Goal: Obtain resource: Download file/media

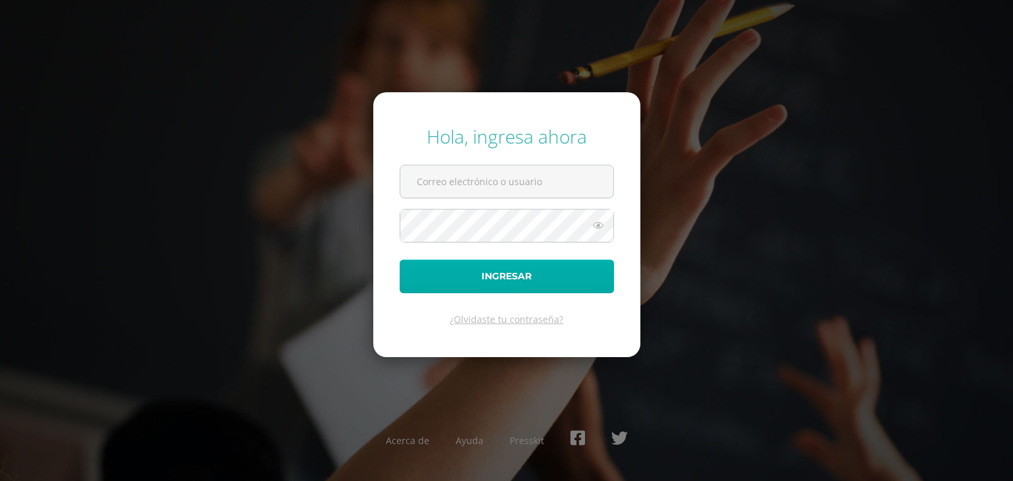
type input "[EMAIL_ADDRESS][DOMAIN_NAME]"
click at [541, 276] on button "Ingresar" at bounding box center [507, 277] width 214 height 34
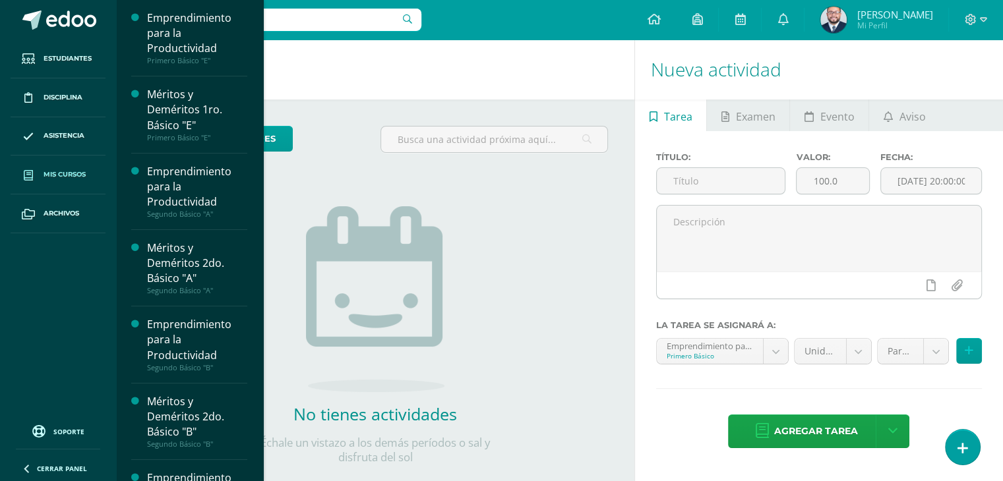
click at [52, 171] on span "Mis cursos" at bounding box center [65, 175] width 42 height 11
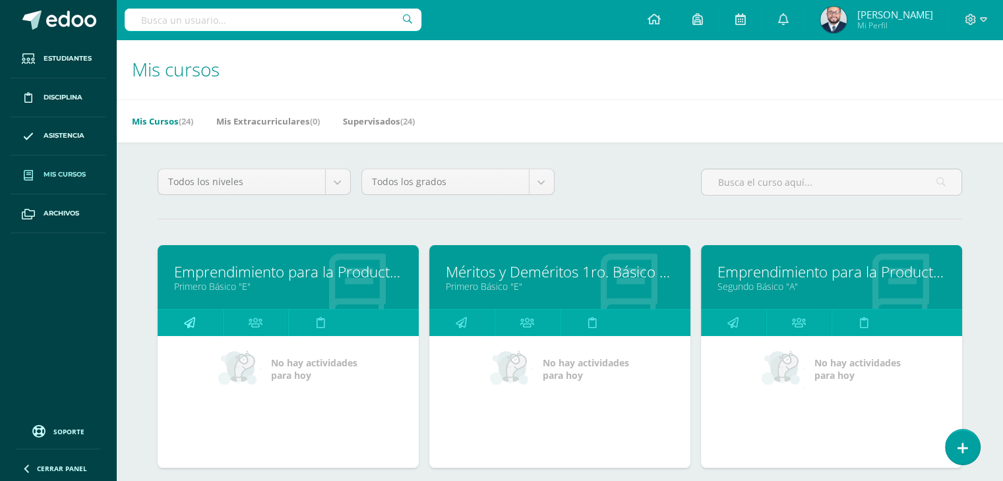
click at [197, 323] on link at bounding box center [190, 323] width 65 height 26
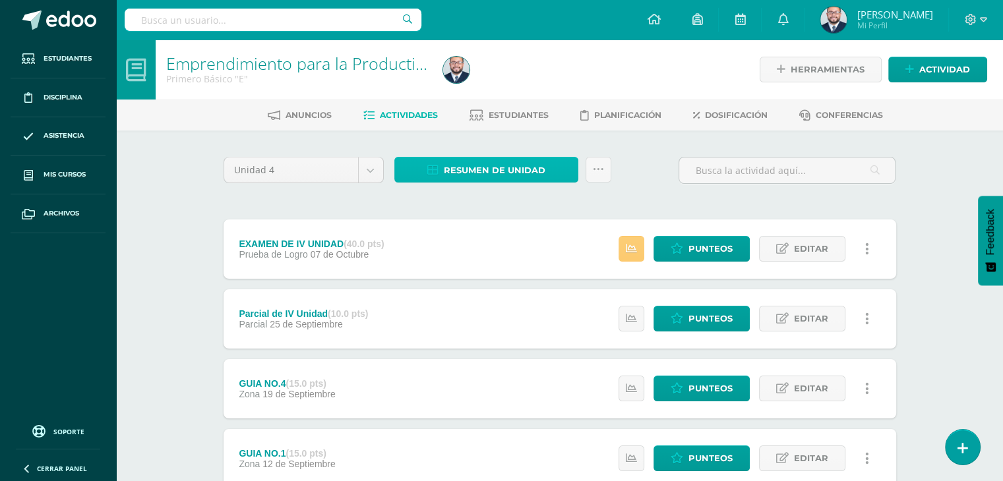
click at [485, 165] on span "Resumen de unidad" at bounding box center [495, 170] width 102 height 24
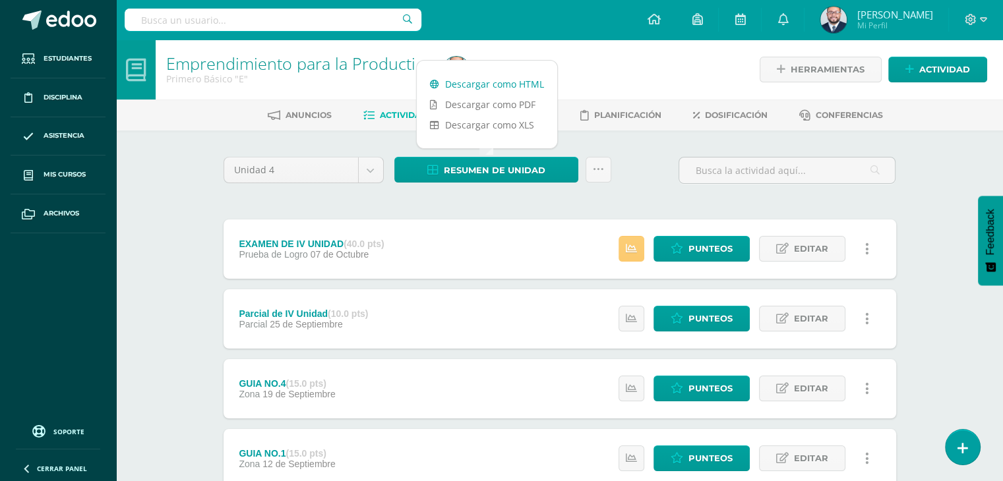
click at [520, 80] on link "Descargar como HTML" at bounding box center [487, 84] width 140 height 20
click at [652, 16] on icon at bounding box center [653, 19] width 13 height 12
